Goal: Browse casually

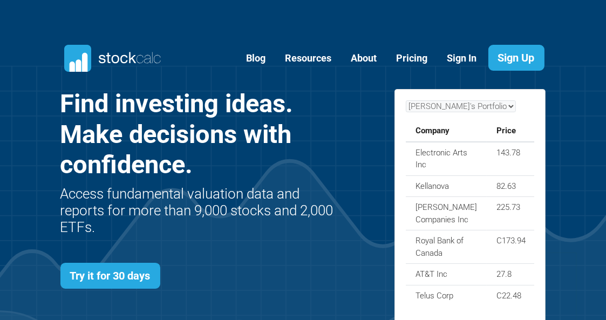
scroll to position [383, 518]
